Goal: Share content: Share content

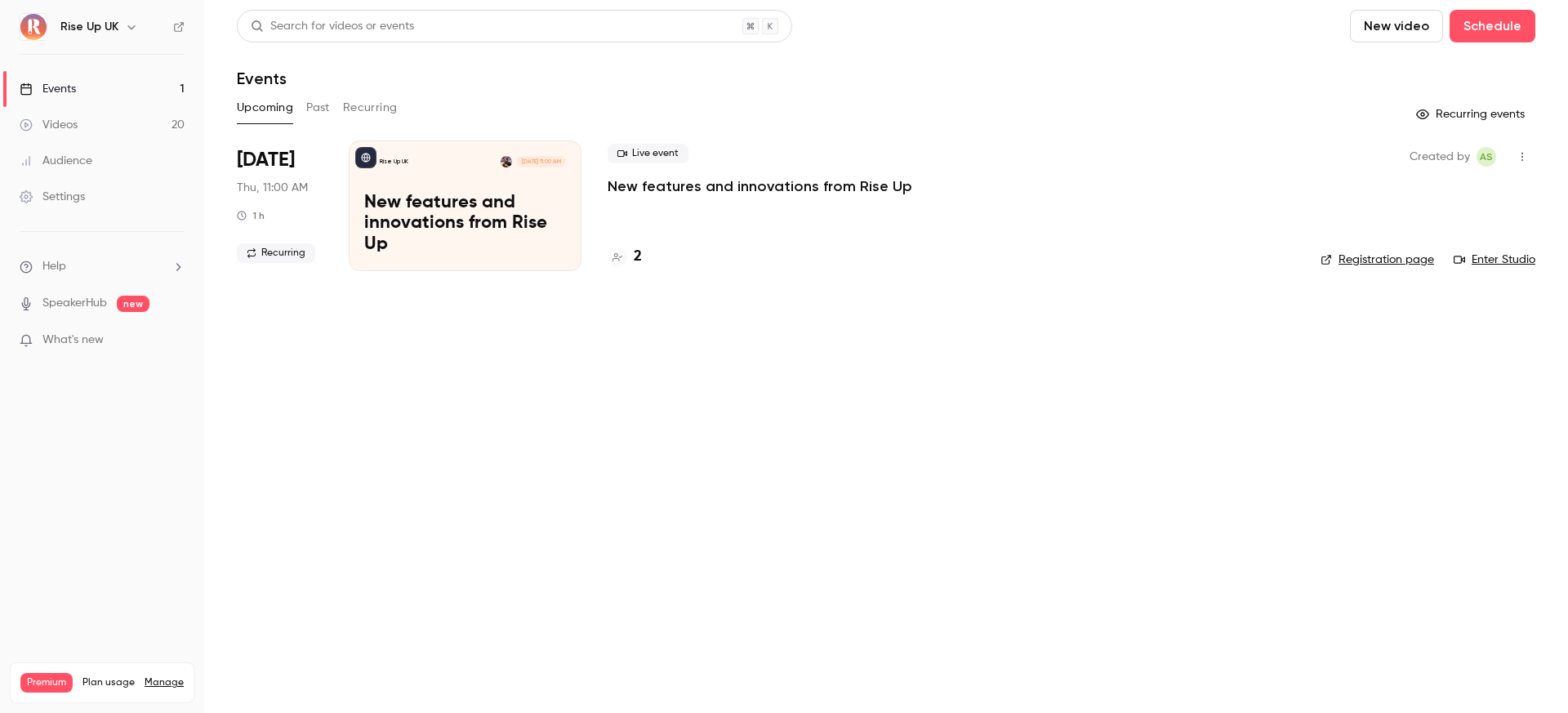
click at [315, 108] on button "Past" at bounding box center [318, 107] width 24 height 26
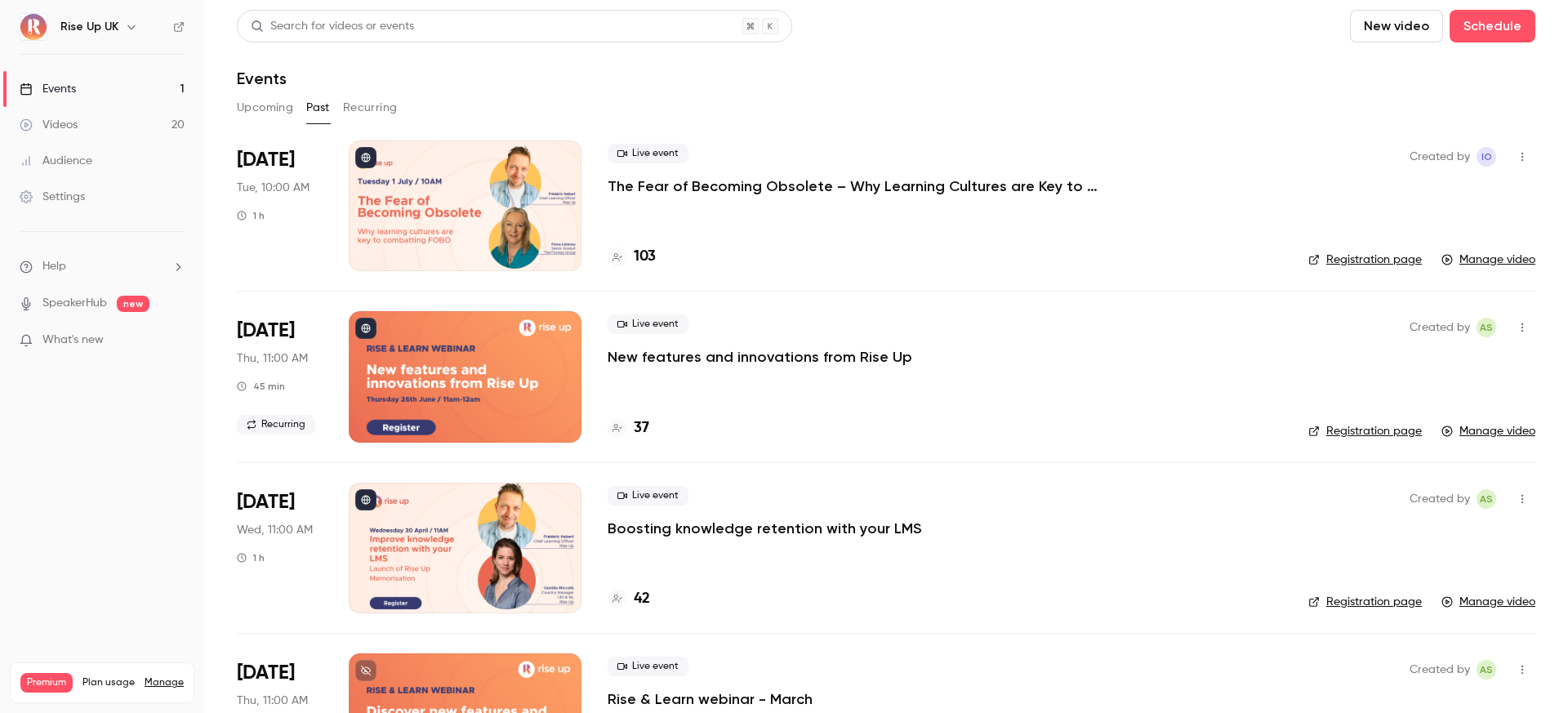
click at [106, 125] on link "Videos 20" at bounding box center [102, 125] width 204 height 36
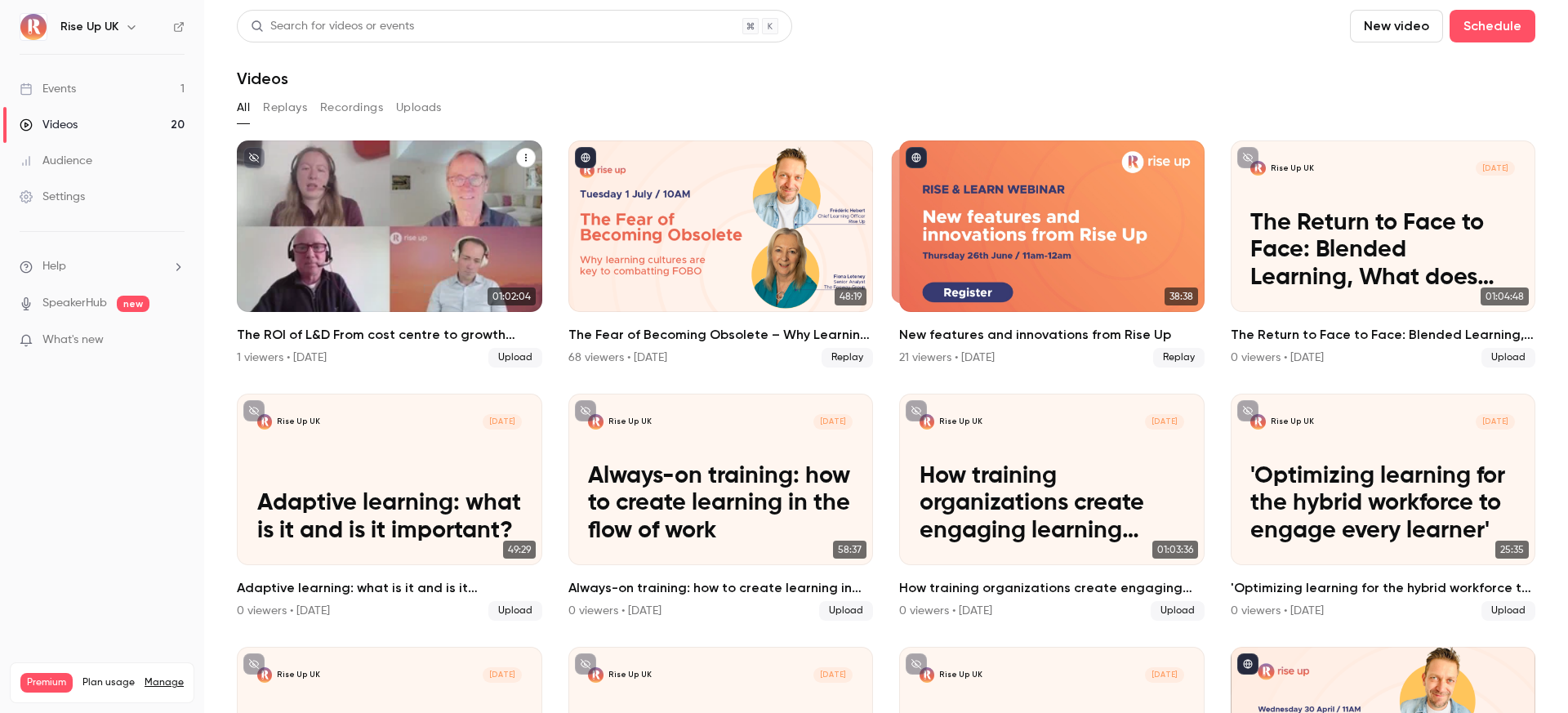
click at [331, 251] on p "The ROI of L&D From cost centre to growth engine" at bounding box center [389, 251] width 264 height 83
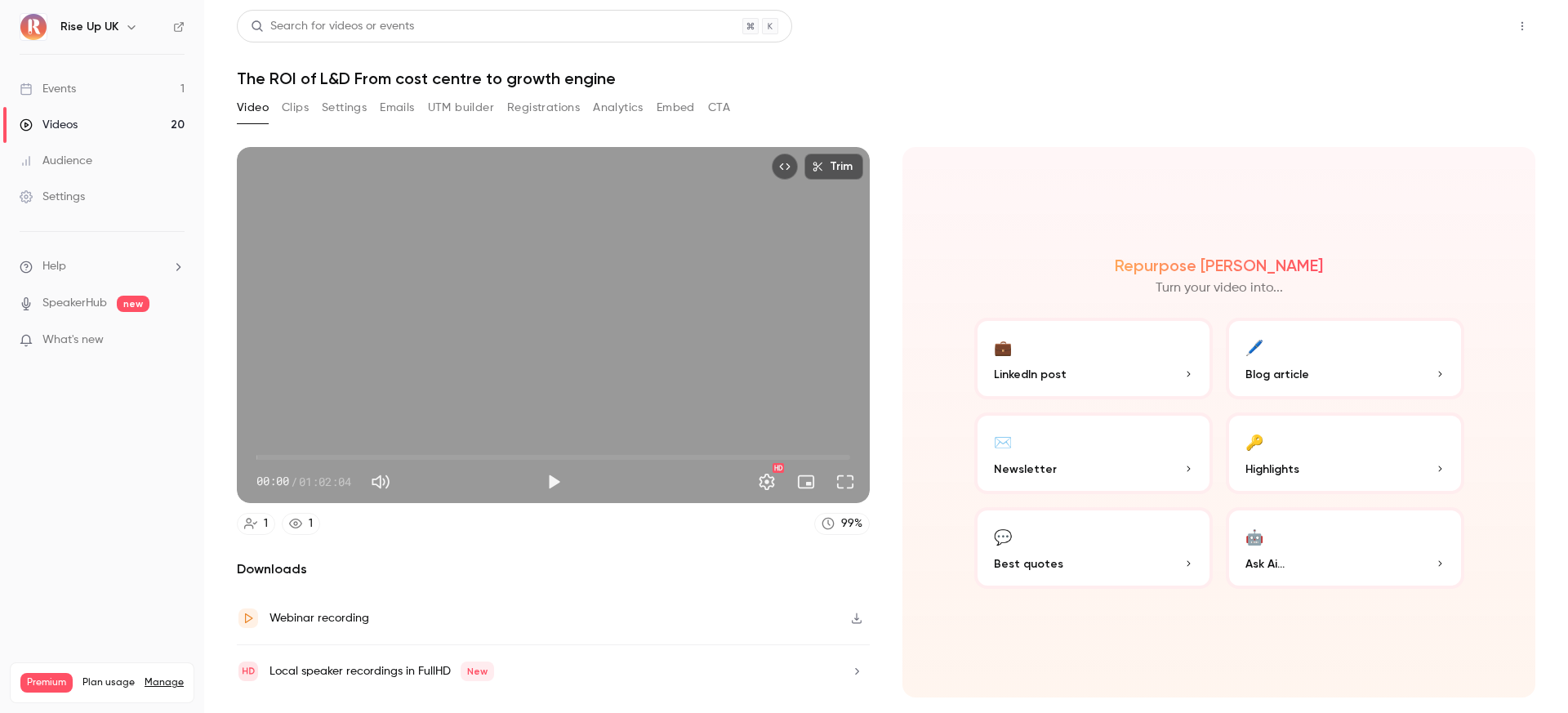
click at [1483, 34] on button "Share" at bounding box center [1464, 26] width 65 height 33
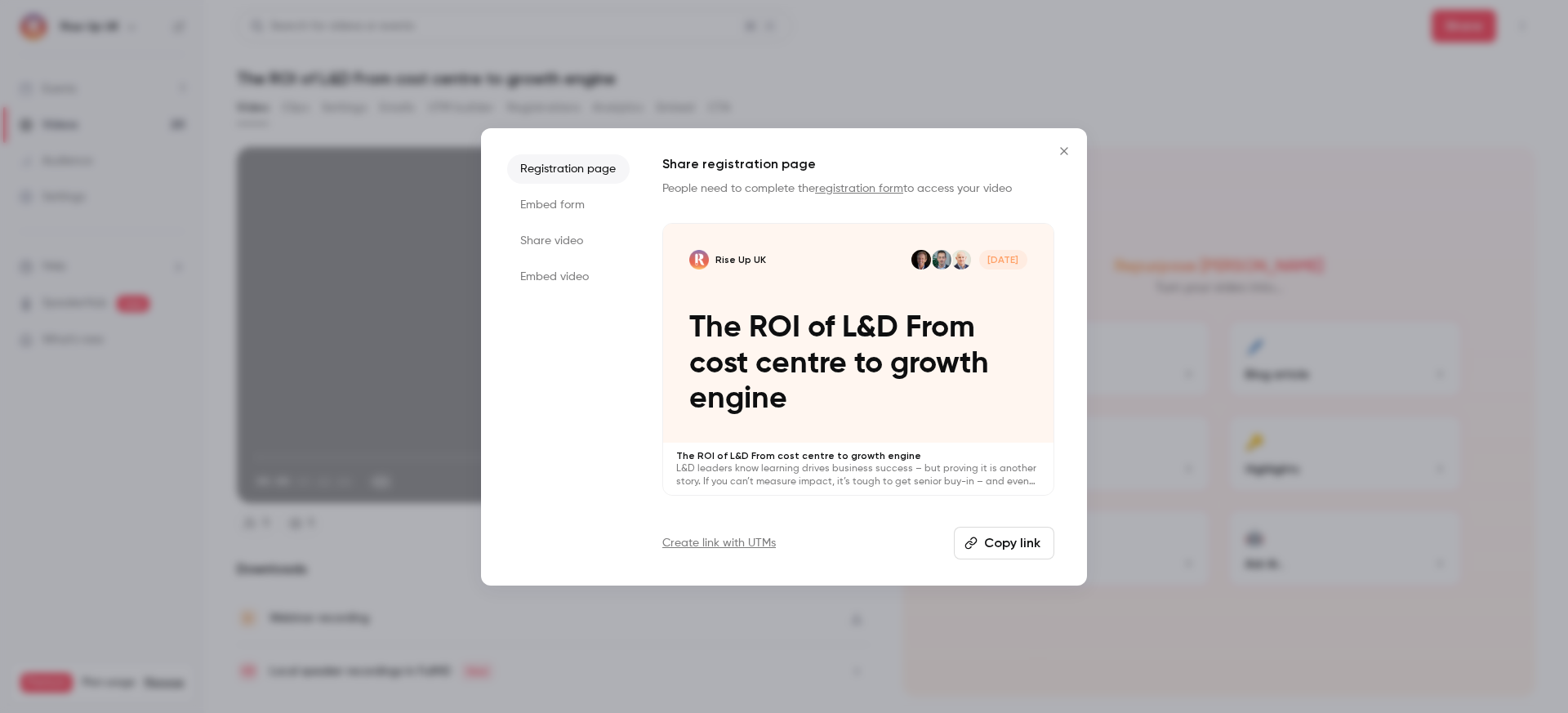
click at [1011, 542] on button "Copy link" at bounding box center [1003, 543] width 100 height 33
